Goal: Task Accomplishment & Management: Complete application form

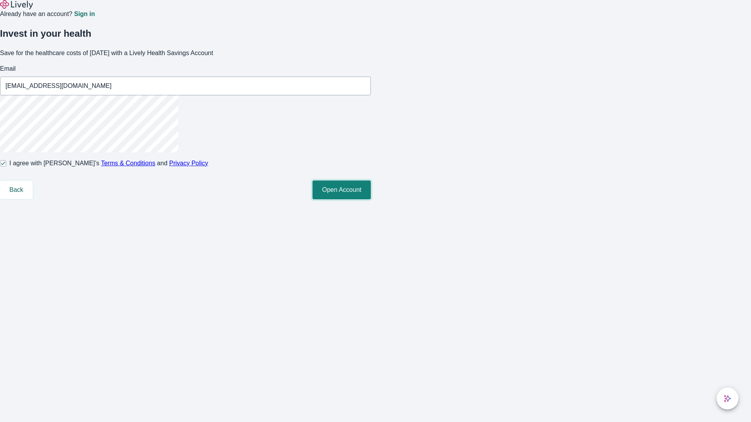
click at [371, 199] on button "Open Account" at bounding box center [341, 190] width 58 height 19
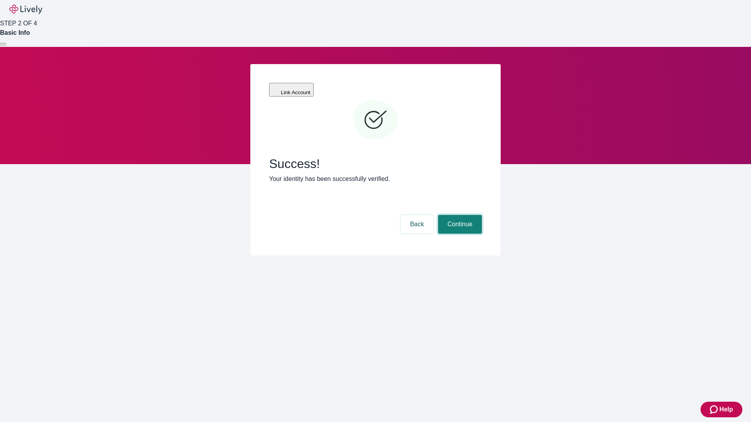
click at [459, 215] on button "Continue" at bounding box center [460, 224] width 44 height 19
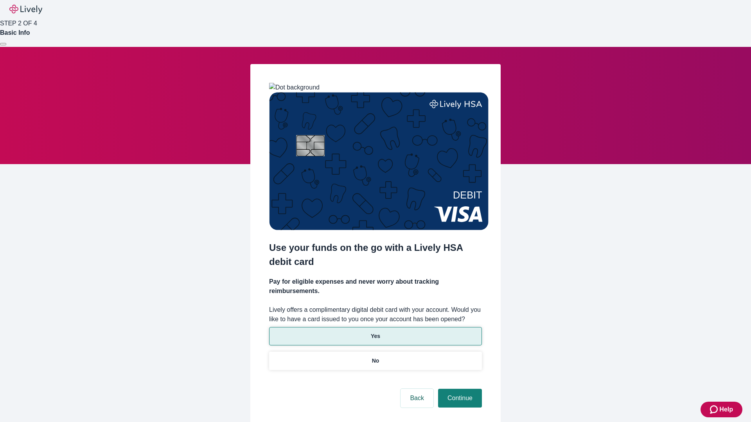
click at [375, 332] on p "Yes" at bounding box center [375, 336] width 9 height 8
click at [459, 389] on button "Continue" at bounding box center [460, 398] width 44 height 19
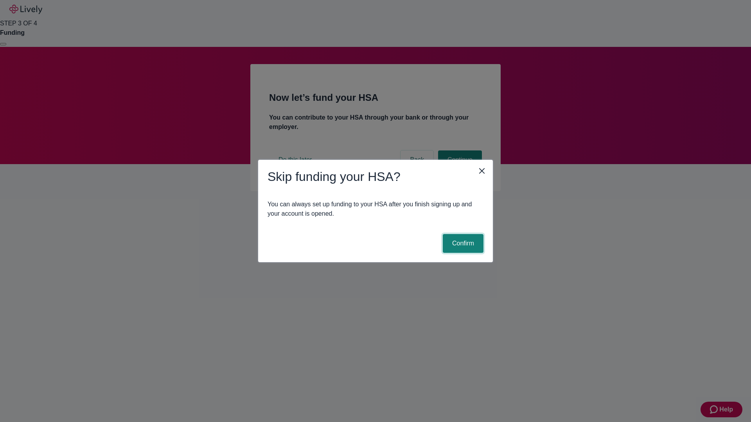
click at [462, 244] on button "Confirm" at bounding box center [463, 243] width 41 height 19
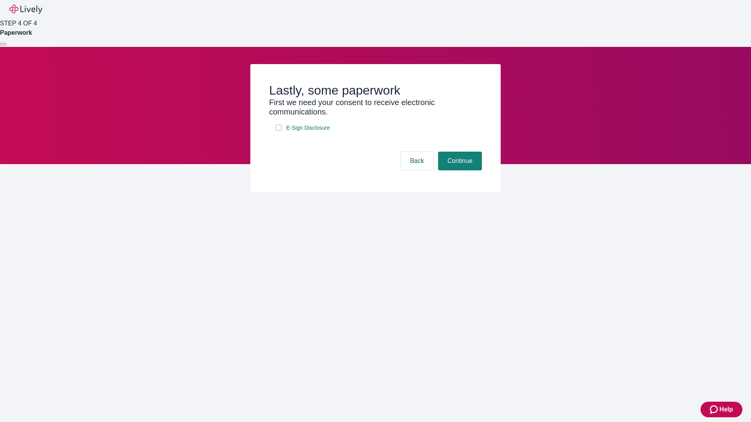
click at [278, 131] on input "E-Sign Disclosure" at bounding box center [278, 128] width 6 height 6
checkbox input "true"
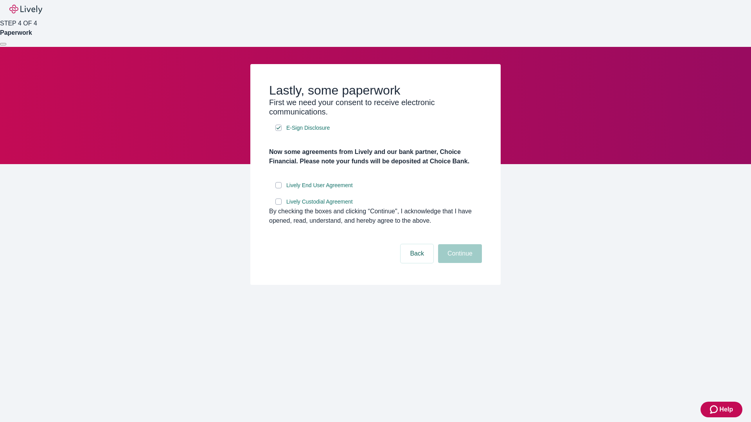
click at [278, 188] on input "Lively End User Agreement" at bounding box center [278, 185] width 6 height 6
checkbox input "true"
click at [278, 205] on input "Lively Custodial Agreement" at bounding box center [278, 202] width 6 height 6
checkbox input "true"
click at [459, 263] on button "Continue" at bounding box center [460, 253] width 44 height 19
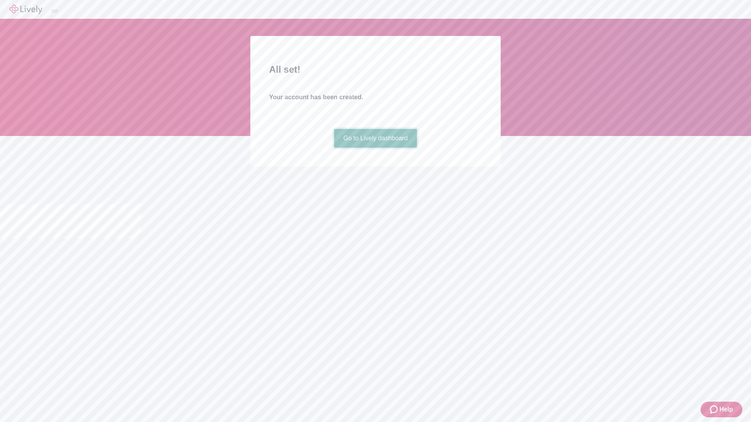
click at [375, 148] on link "Go to Lively dashboard" at bounding box center [375, 138] width 83 height 19
